Goal: Task Accomplishment & Management: Manage account settings

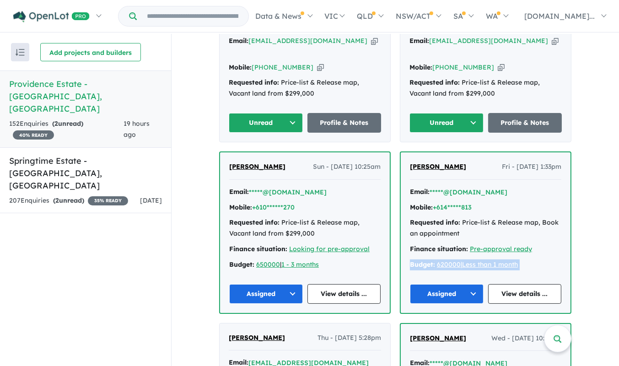
scroll to position [361, 0]
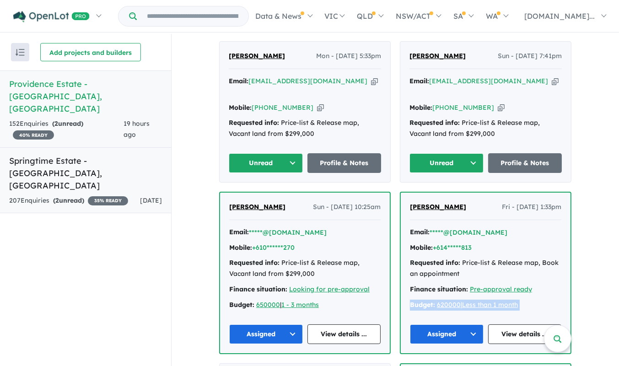
click at [76, 196] on strong "( 2 unread)" at bounding box center [68, 200] width 31 height 8
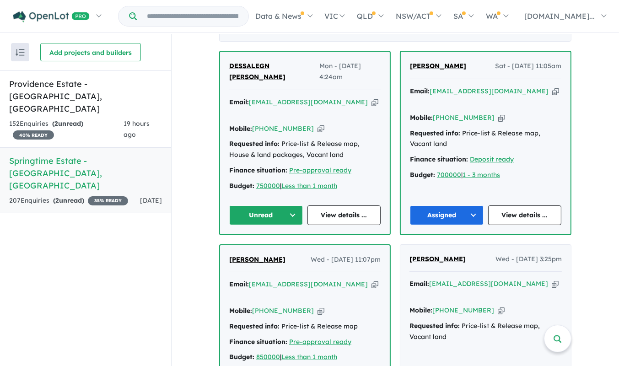
scroll to position [352, 0]
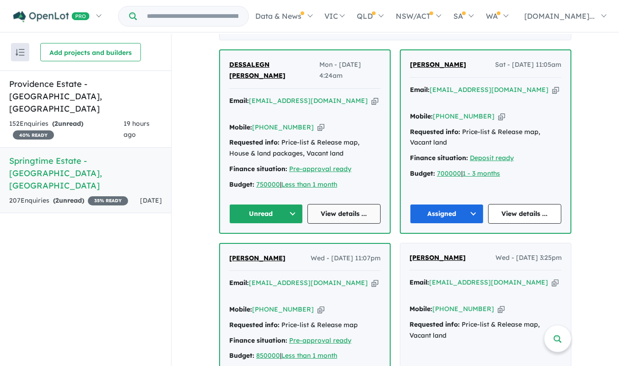
click at [361, 204] on link "View details ..." at bounding box center [345, 214] width 74 height 20
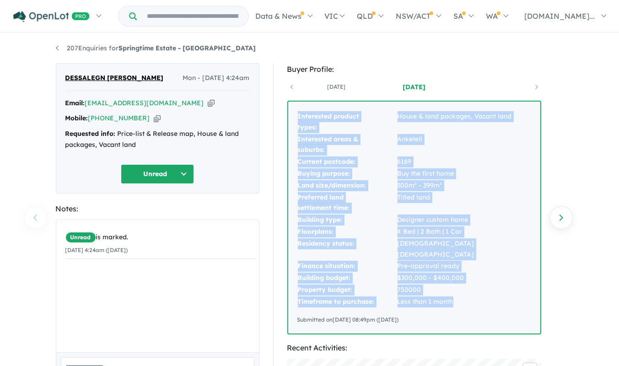
drag, startPoint x: 461, startPoint y: 288, endPoint x: 299, endPoint y: 119, distance: 234.7
click at [299, 119] on tbody "Interested product types: House & land packages, Vacant land Interested areas &…" at bounding box center [415, 209] width 234 height 197
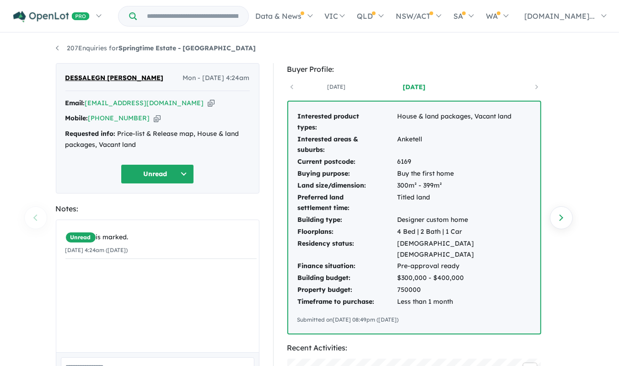
click at [297, 115] on div "Interested product types: House & land packages, Vacant land Interested areas &…" at bounding box center [414, 218] width 252 height 232
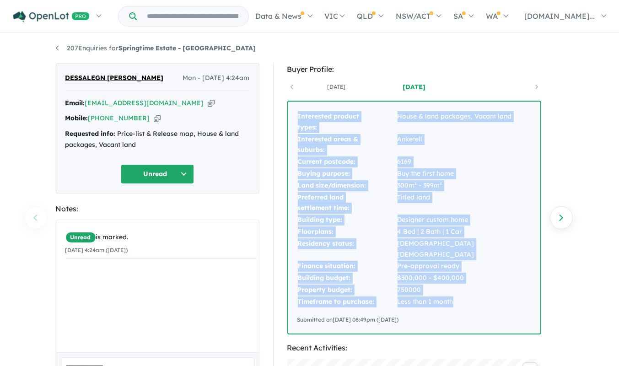
drag, startPoint x: 455, startPoint y: 290, endPoint x: 291, endPoint y: 126, distance: 232.1
click at [291, 126] on div "Interested product types: House & land packages, Vacant land Interested areas &…" at bounding box center [414, 218] width 252 height 232
copy tbody "Interested product types: House & land packages, Vacant land Interested areas &…"
click at [391, 272] on td "Building budget:" at bounding box center [348, 278] width 100 height 12
drag, startPoint x: 456, startPoint y: 289, endPoint x: 275, endPoint y: 118, distance: 249.6
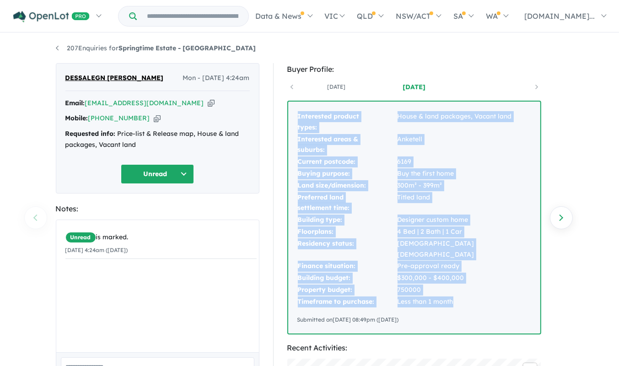
click at [275, 118] on div "Buyer Profile: 6 days ago 6 days ago Interested product types: House & land pac…" at bounding box center [418, 359] width 291 height 593
copy tbody "Interested product types: House & land packages, Vacant land Interested areas &…"
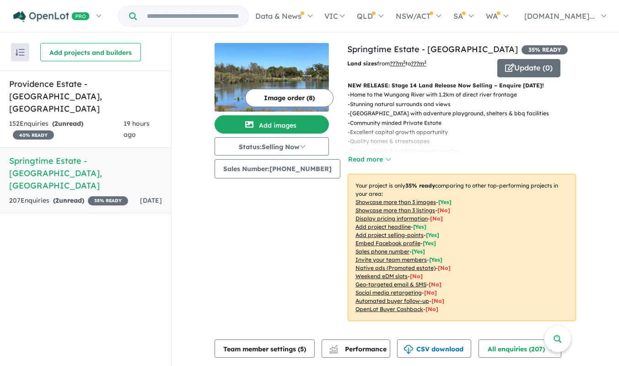
scroll to position [352, 0]
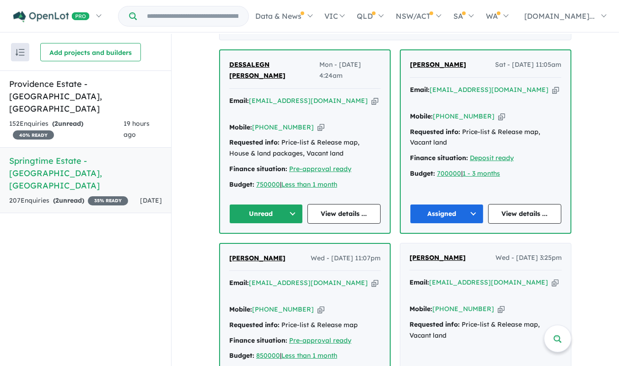
click at [288, 204] on button "Unread" at bounding box center [266, 214] width 74 height 20
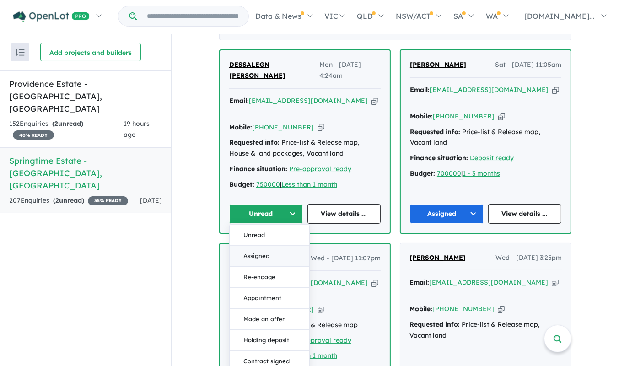
click at [272, 247] on button "Assigned" at bounding box center [270, 256] width 80 height 21
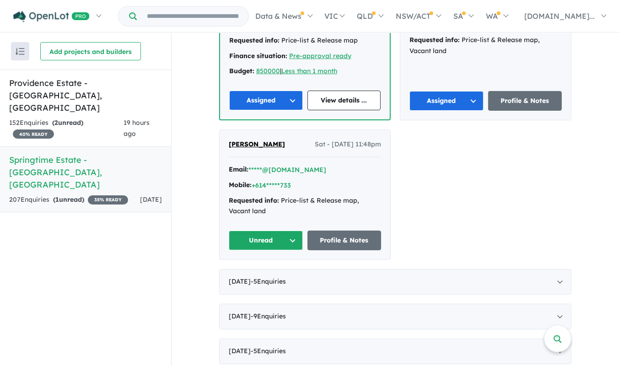
scroll to position [640, 0]
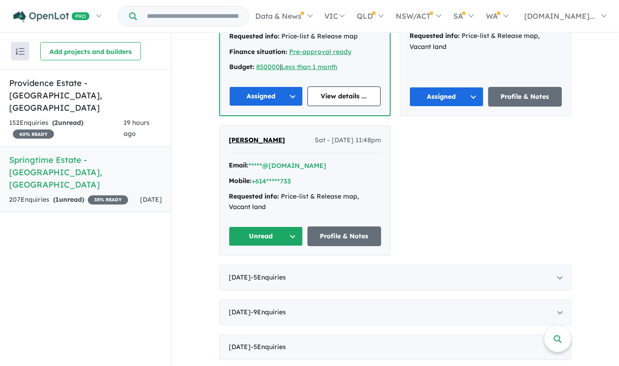
click at [298, 227] on button "Unread" at bounding box center [266, 237] width 74 height 20
click at [271, 268] on button "Assigned" at bounding box center [269, 278] width 80 height 21
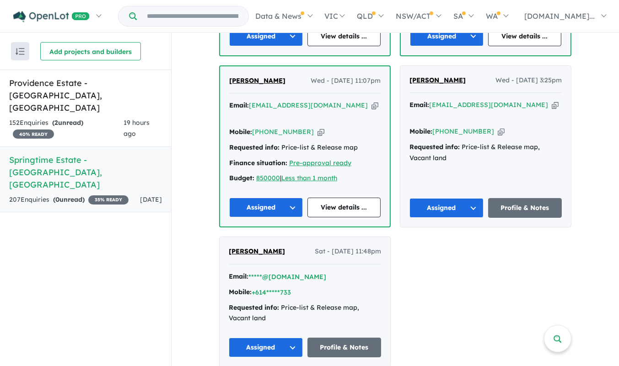
scroll to position [526, 0]
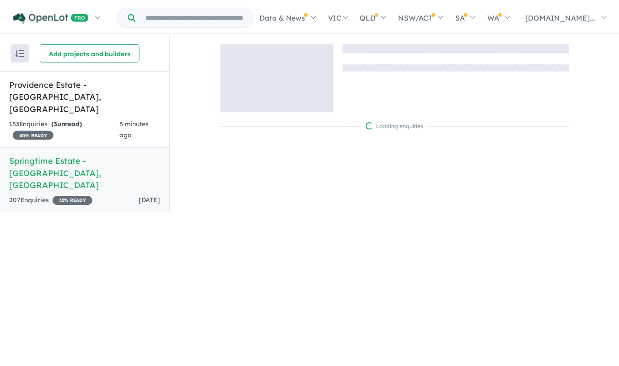
scroll to position [1, 0]
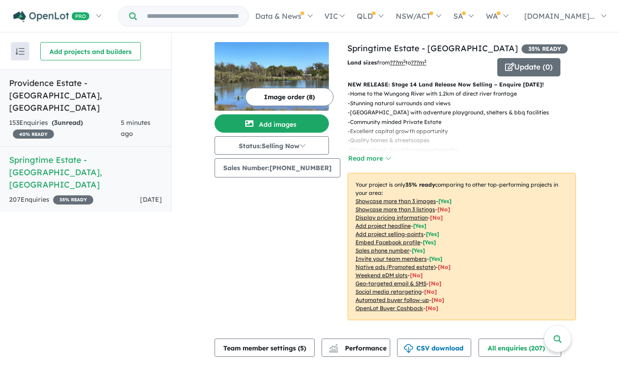
click at [65, 119] on strong "( 3 unread)" at bounding box center [67, 123] width 31 height 8
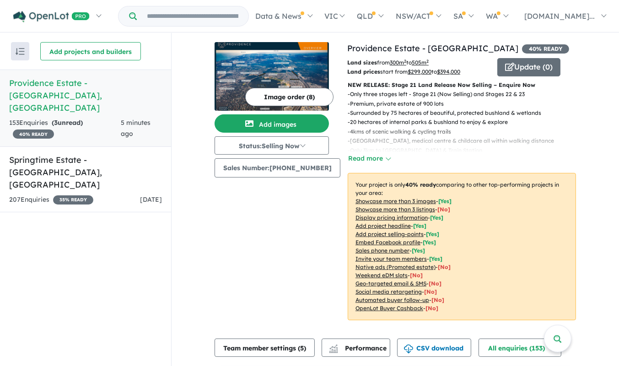
scroll to position [292, 0]
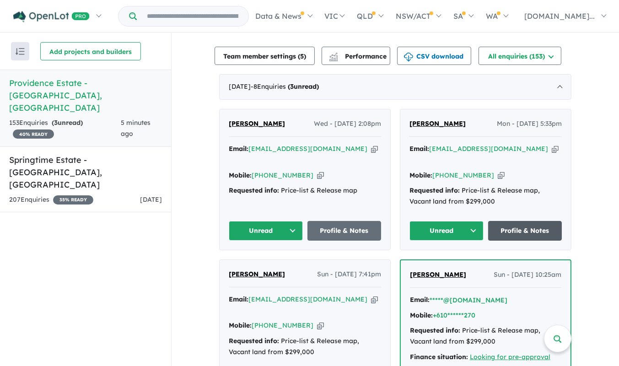
click at [517, 221] on link "Profile & Notes" at bounding box center [525, 231] width 74 height 20
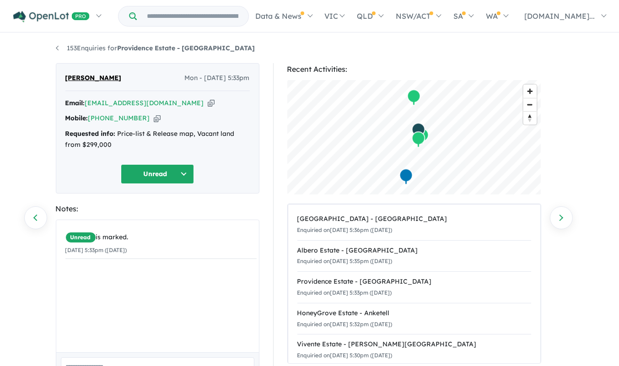
click at [208, 104] on icon "button" at bounding box center [211, 103] width 7 height 10
